Goal: Find specific page/section: Find specific page/section

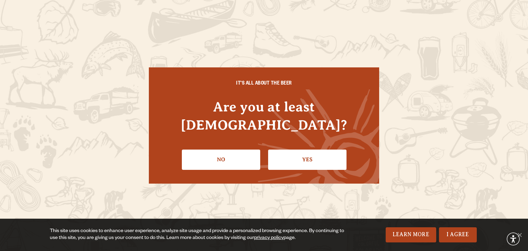
click at [311, 151] on link "Yes" at bounding box center [307, 160] width 78 height 20
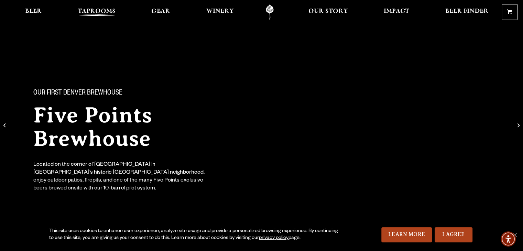
click at [95, 14] on span "Taprooms" at bounding box center [97, 12] width 38 height 6
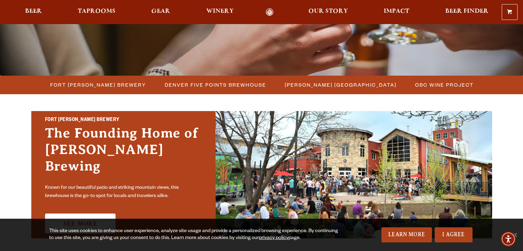
scroll to position [138, 0]
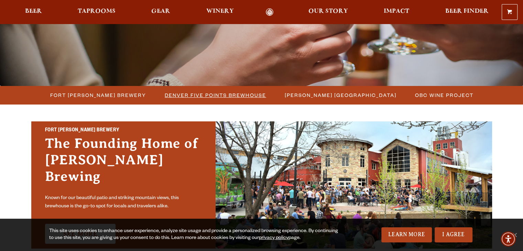
click at [251, 98] on span "Denver Five Points Brewhouse" at bounding box center [215, 95] width 101 height 10
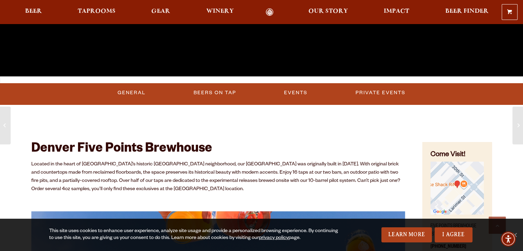
scroll to position [241, 0]
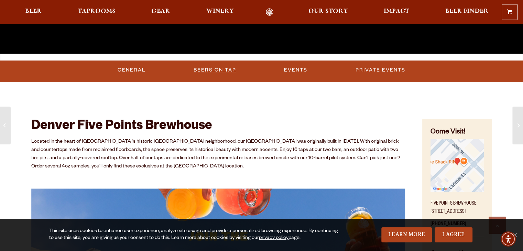
click at [214, 75] on link "Beers on Tap" at bounding box center [215, 70] width 48 height 16
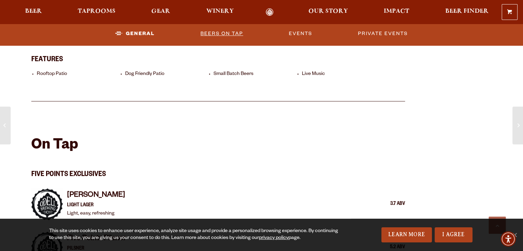
scroll to position [509, 0]
